Goal: Obtain resource: Download file/media

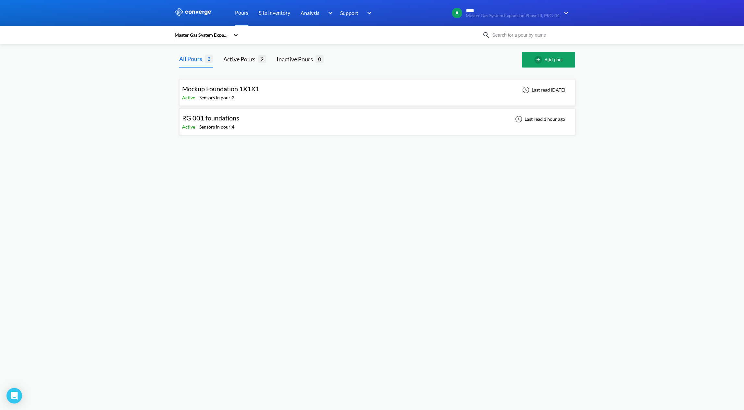
click at [318, 122] on div "RG 001 foundations Active - Sensors in pour: 4 Last read 1 hour ago" at bounding box center [377, 121] width 390 height 21
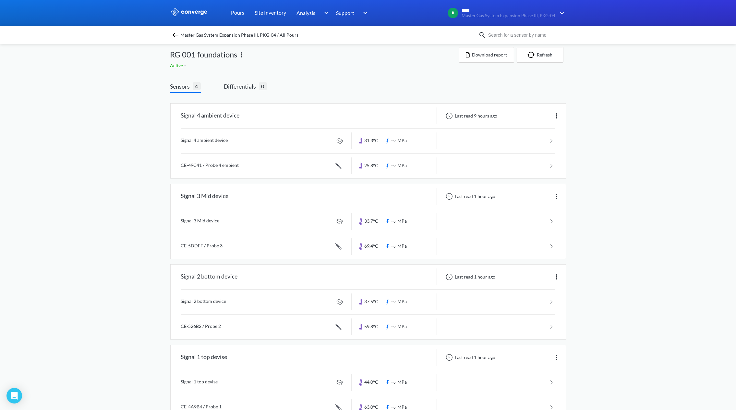
scroll to position [28, 0]
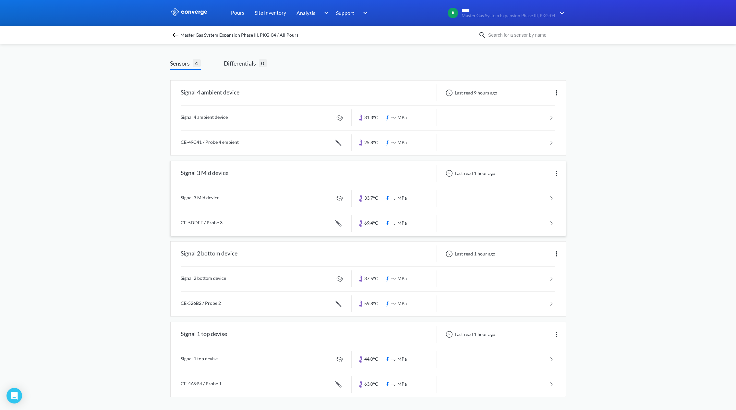
click at [544, 220] on link at bounding box center [368, 223] width 375 height 25
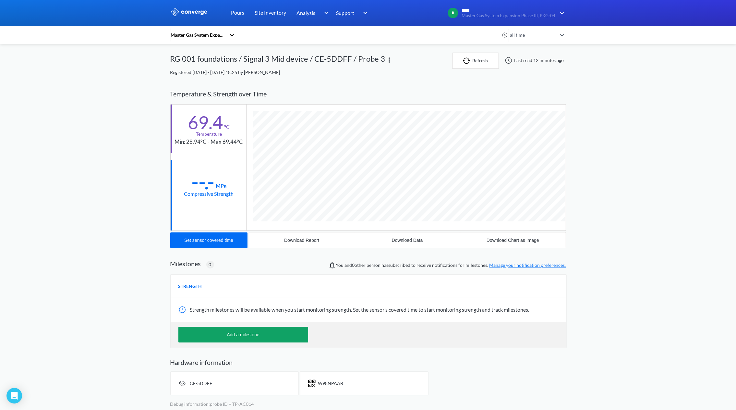
scroll to position [355, 396]
click at [235, 12] on link "Pours" at bounding box center [237, 13] width 13 height 26
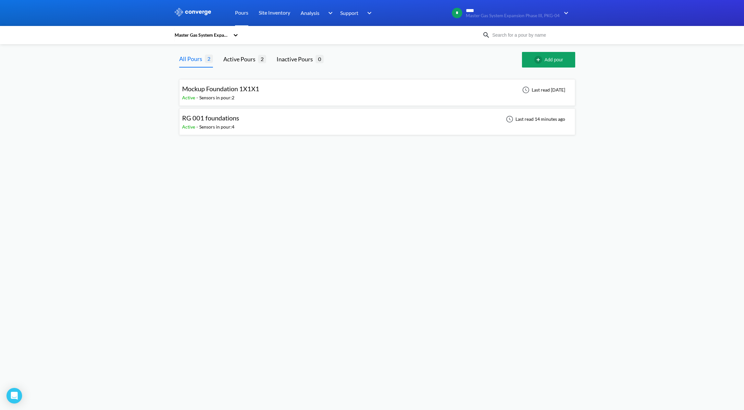
click at [253, 120] on div "RG 001 foundations Active - Sensors in pour: 4 Last read 14 minutes ago" at bounding box center [377, 121] width 390 height 21
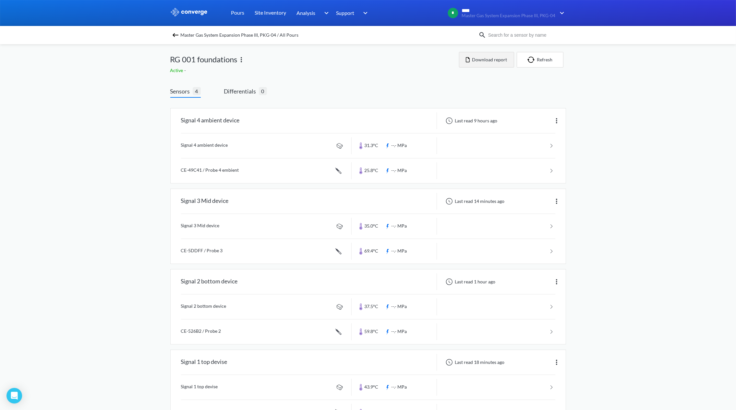
click at [488, 61] on button "Download report" at bounding box center [486, 60] width 55 height 16
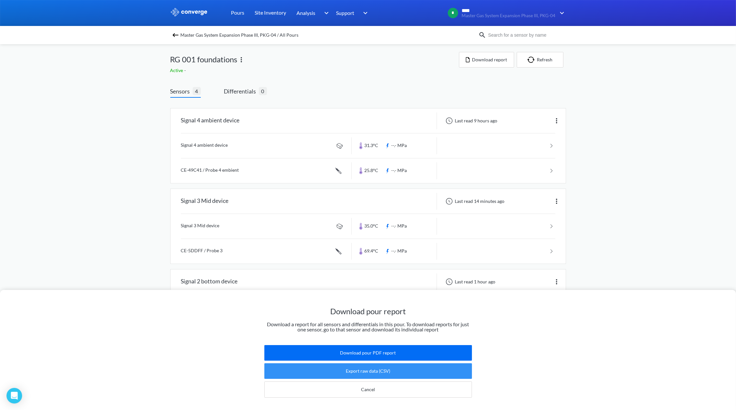
click at [395, 364] on button "Export raw data (CSV)" at bounding box center [368, 371] width 208 height 16
click at [644, 93] on div "Download pour report Download a report for all sensors and differentials in thi…" at bounding box center [368, 205] width 736 height 410
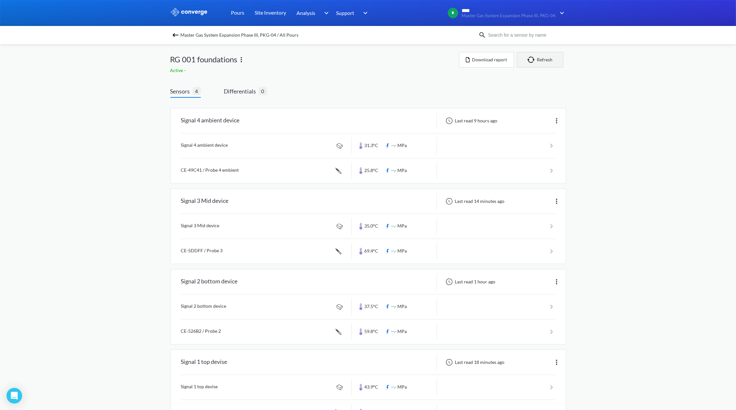
click at [545, 61] on button "Refresh" at bounding box center [540, 60] width 47 height 16
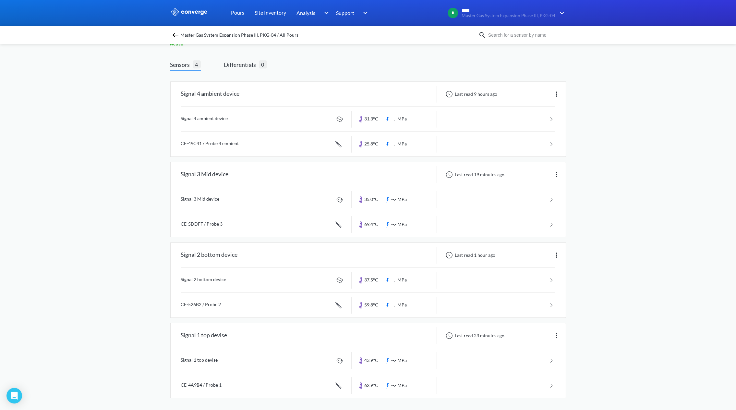
scroll to position [28, 0]
click at [545, 302] on link at bounding box center [368, 303] width 375 height 25
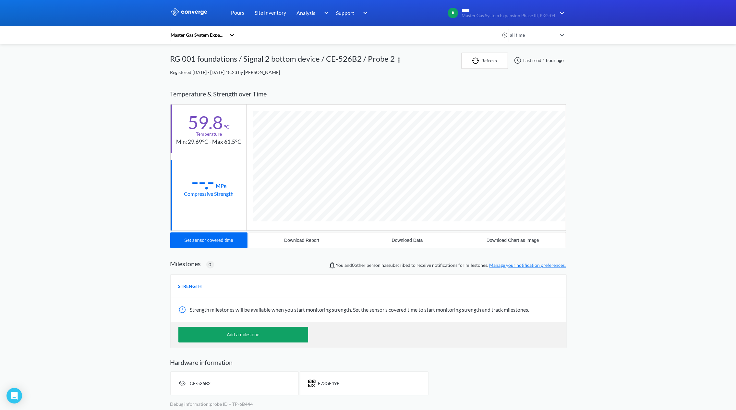
scroll to position [355, 396]
click at [605, 112] on div "MENU Master Gas System Expansion Phase III, PKG-04 Pours Site Inventory Analysi…" at bounding box center [368, 206] width 736 height 412
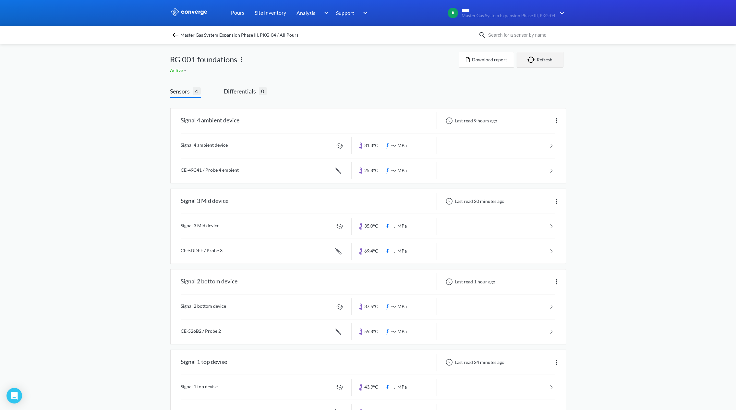
click at [542, 59] on button "Refresh" at bounding box center [540, 60] width 47 height 16
click at [314, 12] on span "Analysis" at bounding box center [306, 13] width 19 height 8
click at [317, 35] on div "BIM" at bounding box center [336, 34] width 78 height 16
click at [305, 32] on link "BIM" at bounding box center [302, 34] width 10 height 8
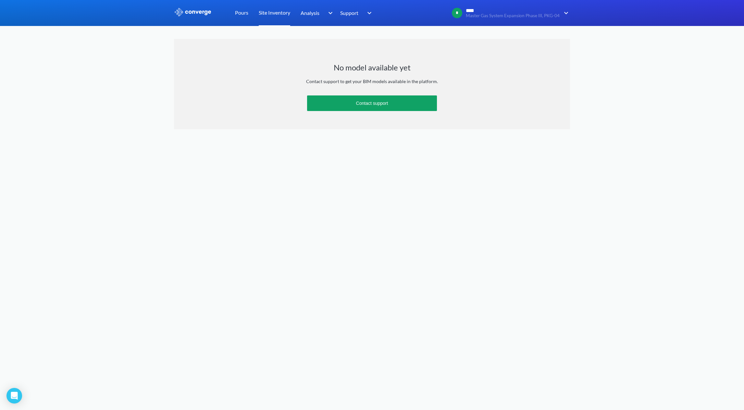
click at [279, 14] on link "Site Inventory" at bounding box center [274, 13] width 31 height 26
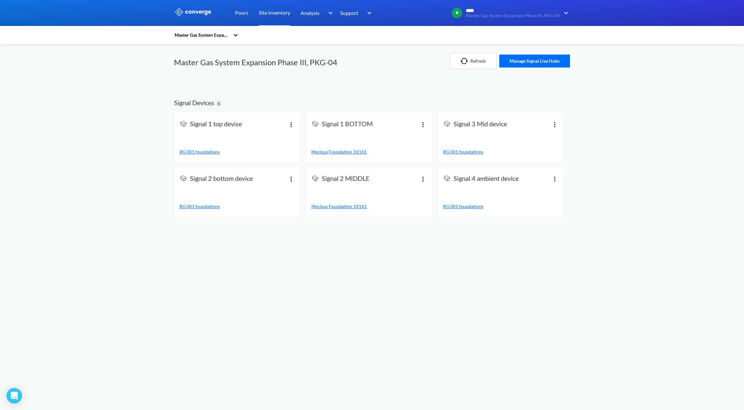
click at [340, 208] on span "Mockup Foundation 1X1X1" at bounding box center [338, 206] width 55 height 6
click at [200, 151] on span "RG 001 foundations" at bounding box center [199, 152] width 40 height 6
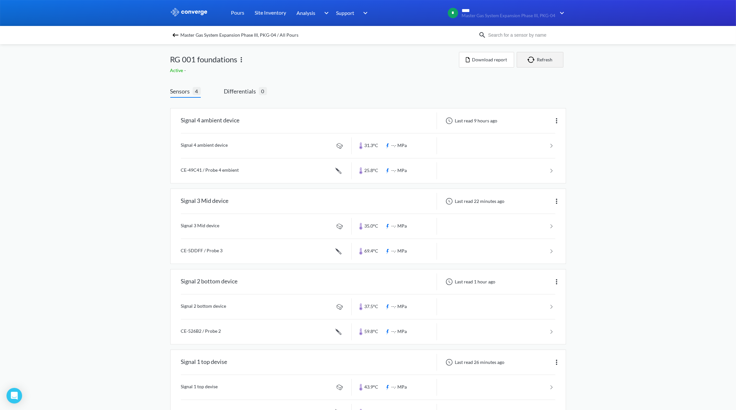
click at [537, 55] on button "Refresh" at bounding box center [540, 60] width 47 height 16
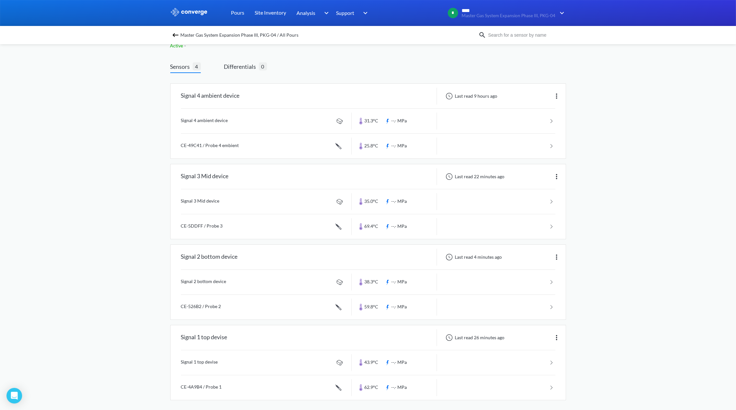
scroll to position [28, 0]
